Goal: Find specific page/section: Find specific page/section

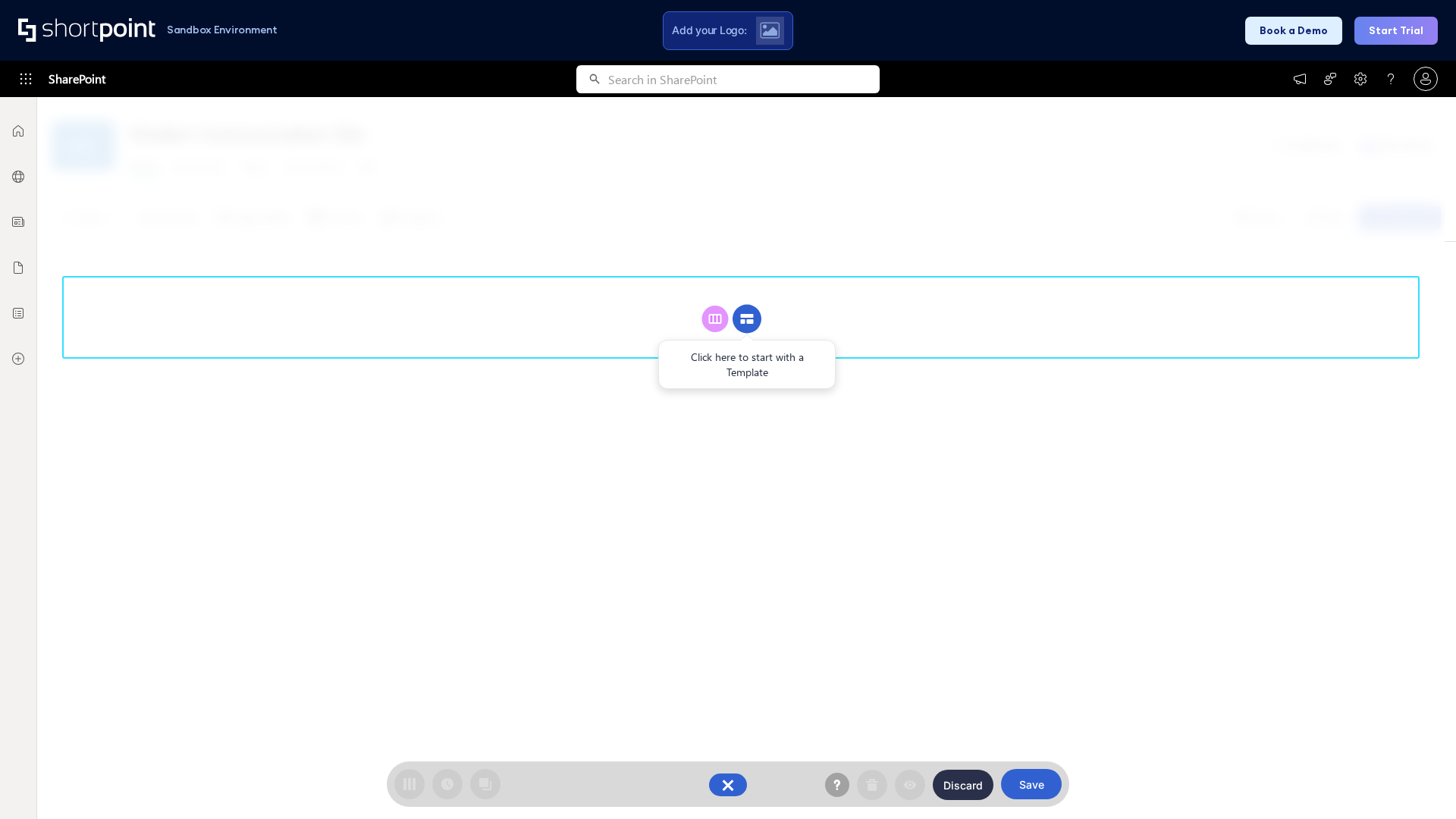
click at [747, 319] on circle at bounding box center [746, 319] width 29 height 29
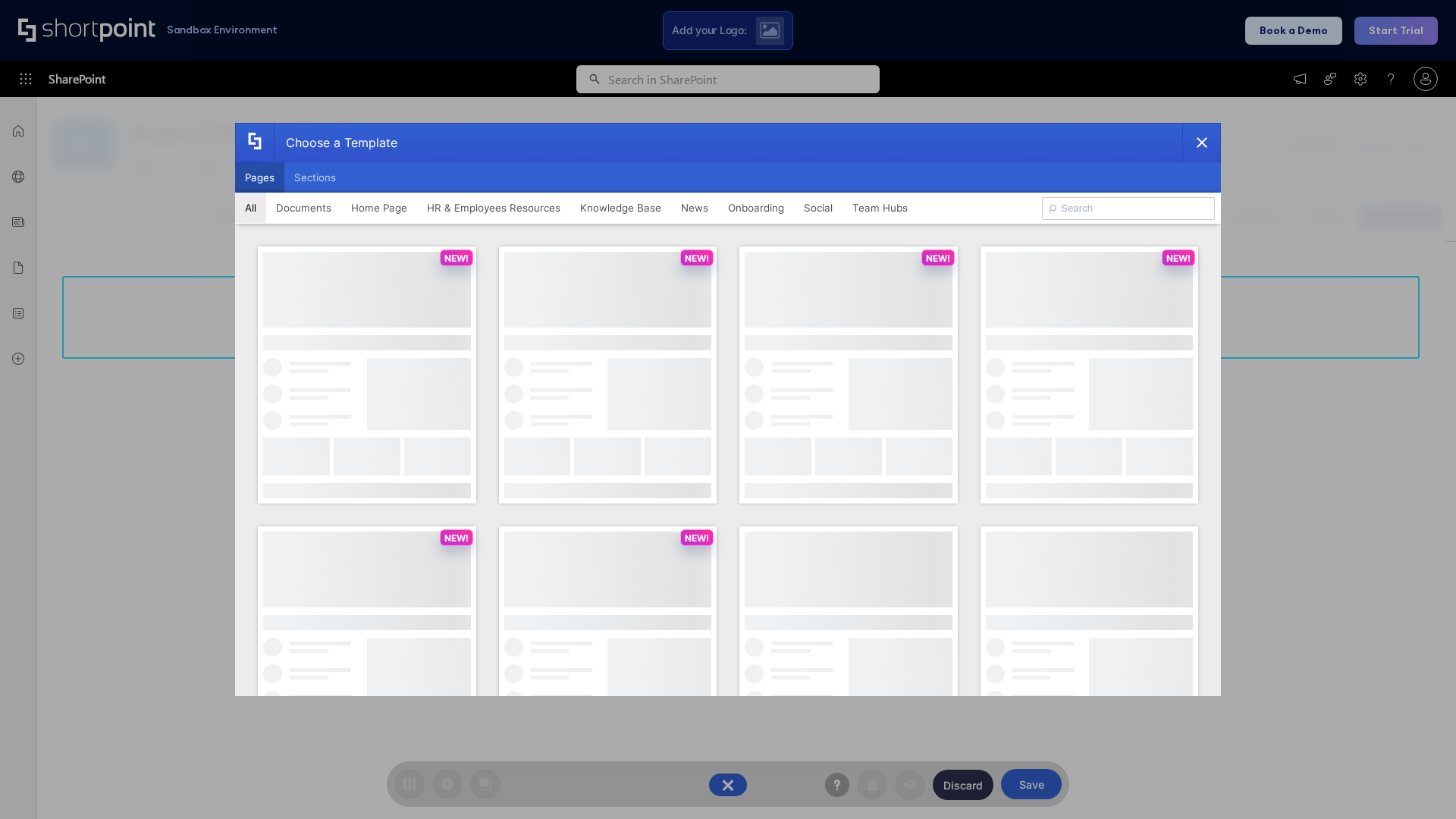
click at [260, 178] on button "Pages" at bounding box center [260, 177] width 50 height 30
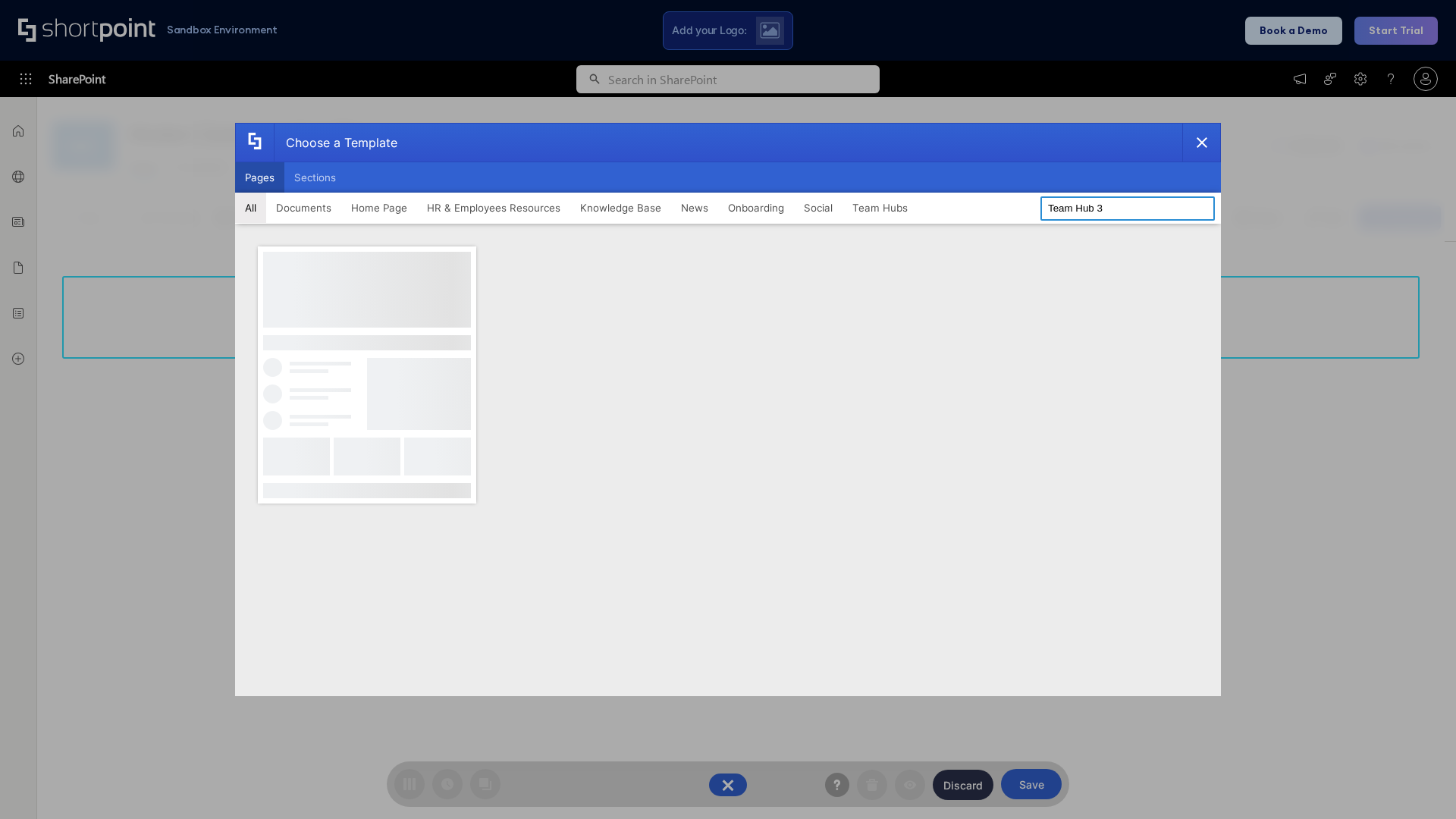
type input "Team Hub 3"
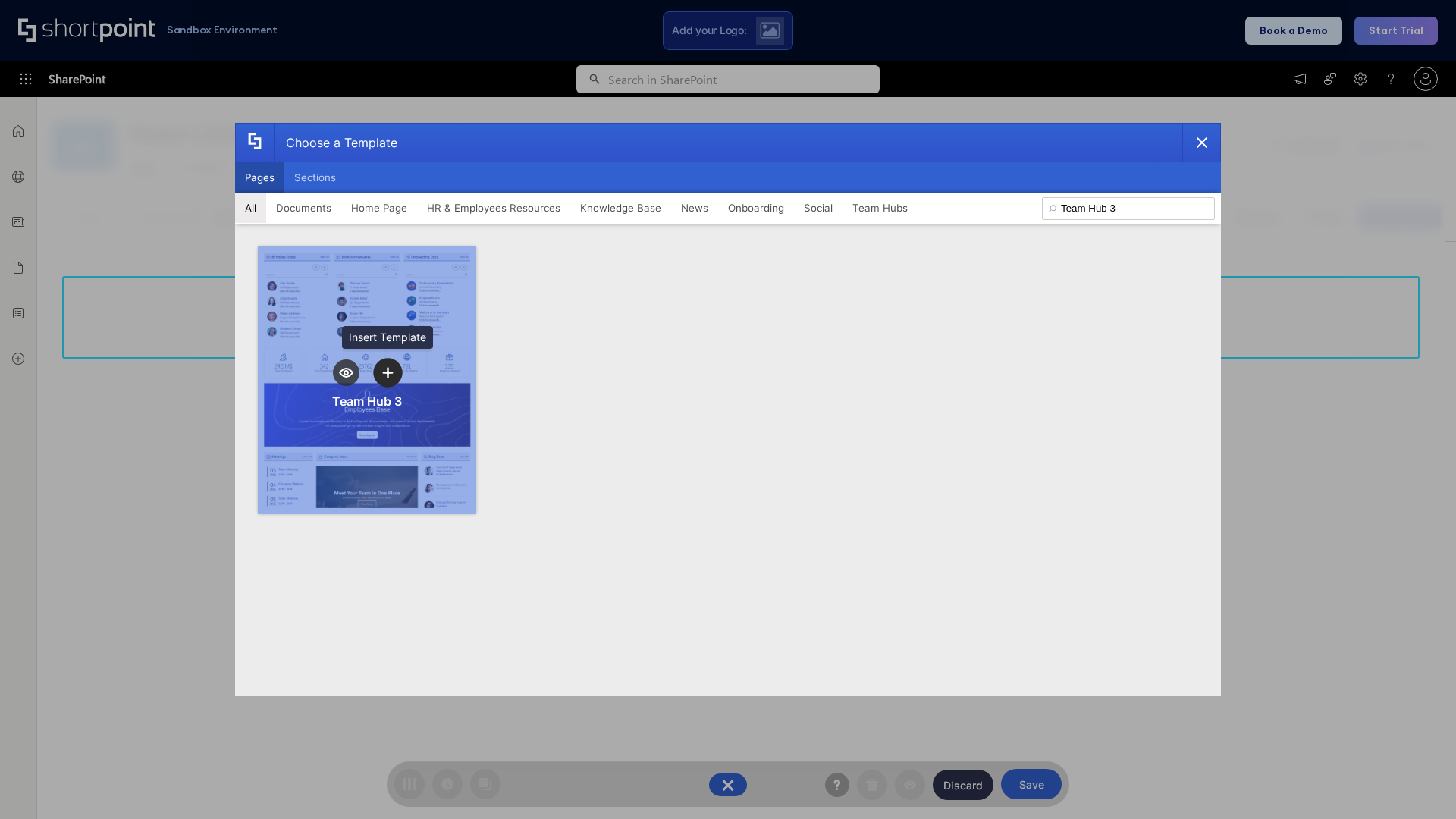
click at [388, 373] on icon "template selector" at bounding box center [388, 373] width 10 height 10
